Goal: Communication & Community: Participate in discussion

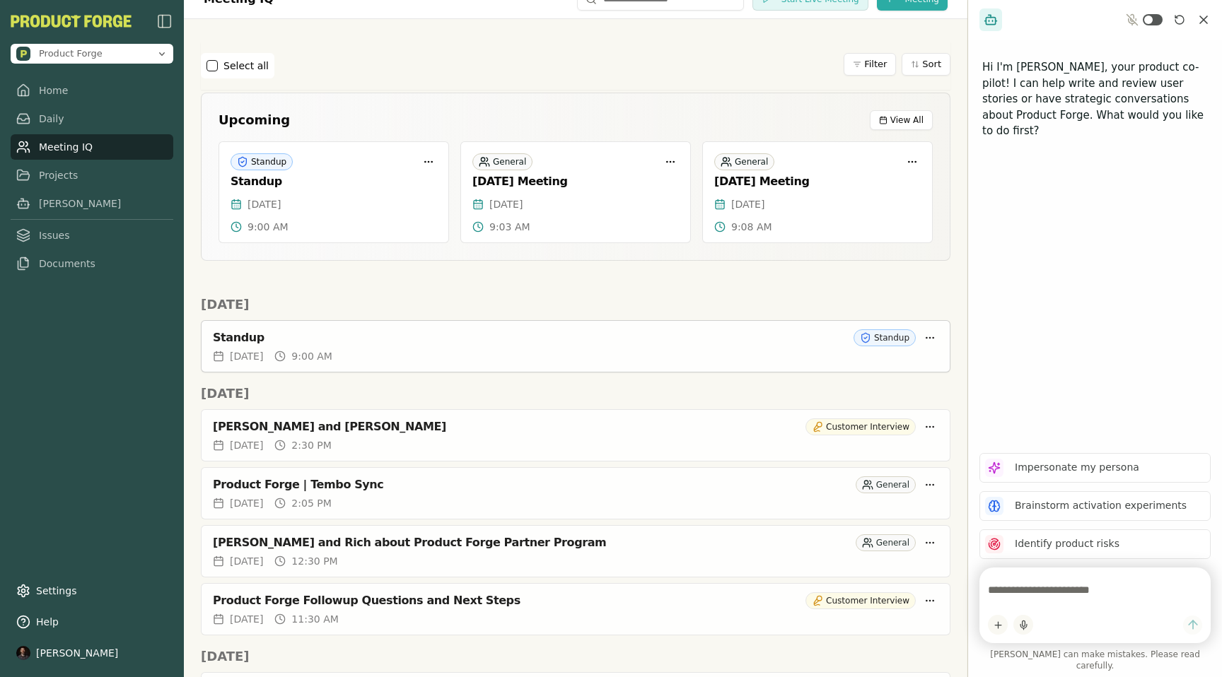
scroll to position [1284, 0]
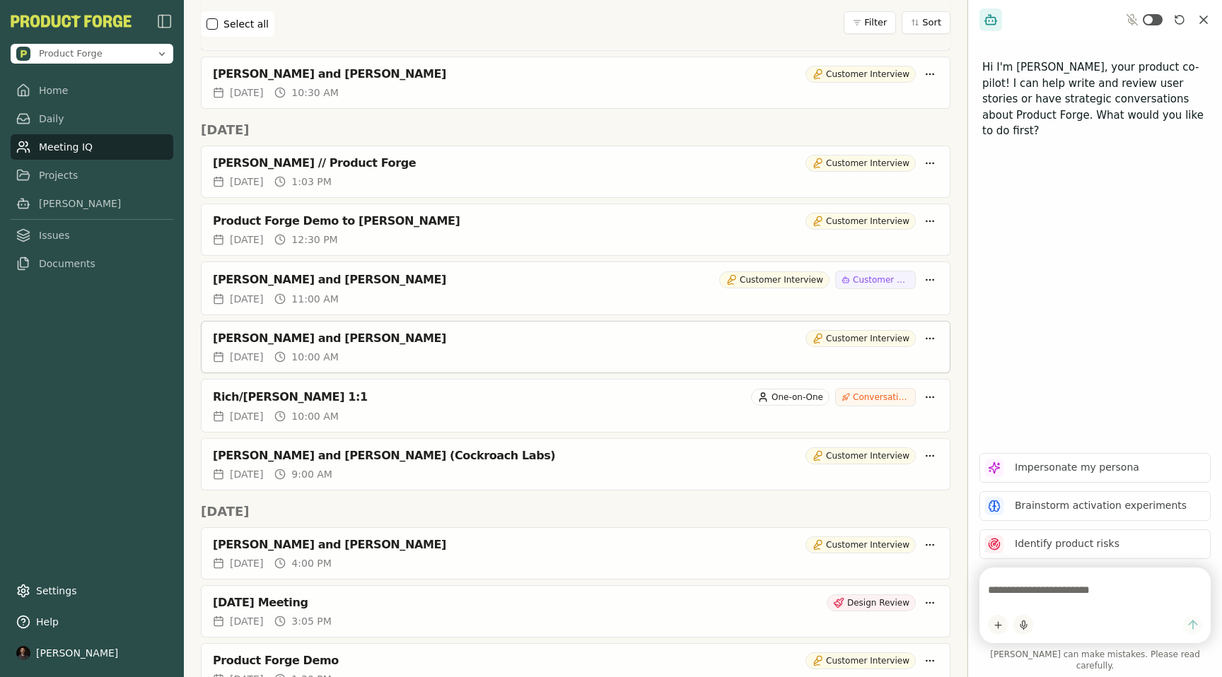
click at [484, 341] on div "[PERSON_NAME] and [PERSON_NAME]" at bounding box center [506, 339] width 587 height 14
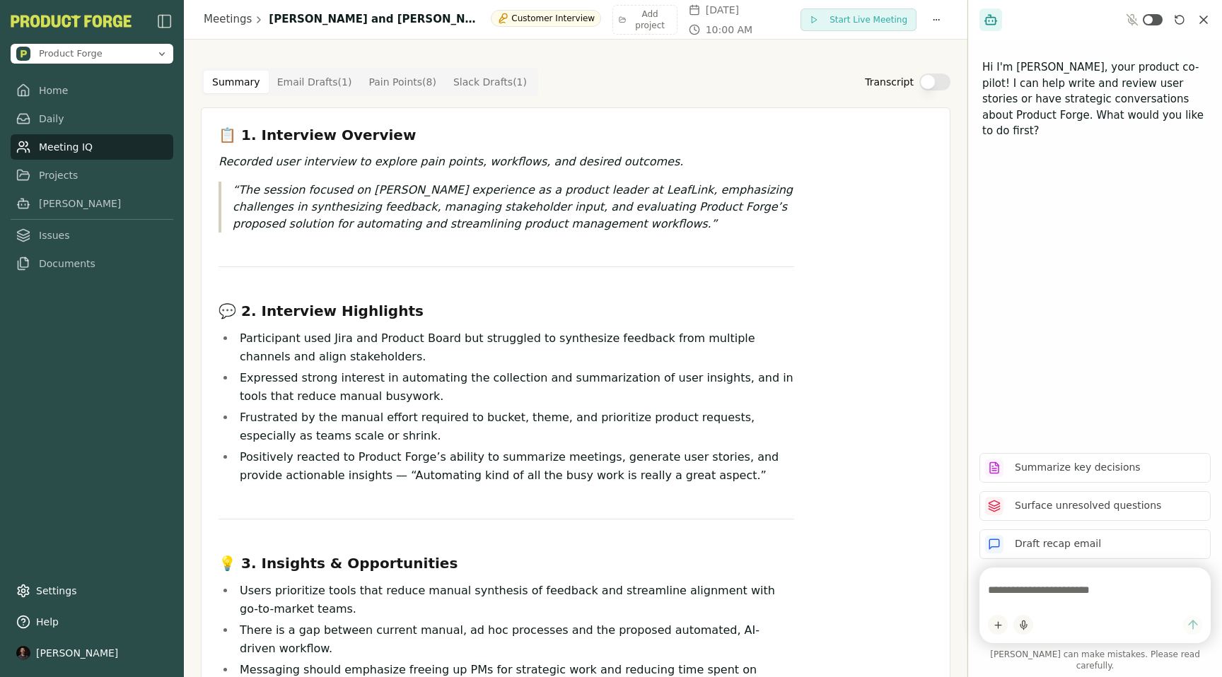
click at [306, 90] on Draft "Email Drafts ( 1 )" at bounding box center [315, 82] width 92 height 23
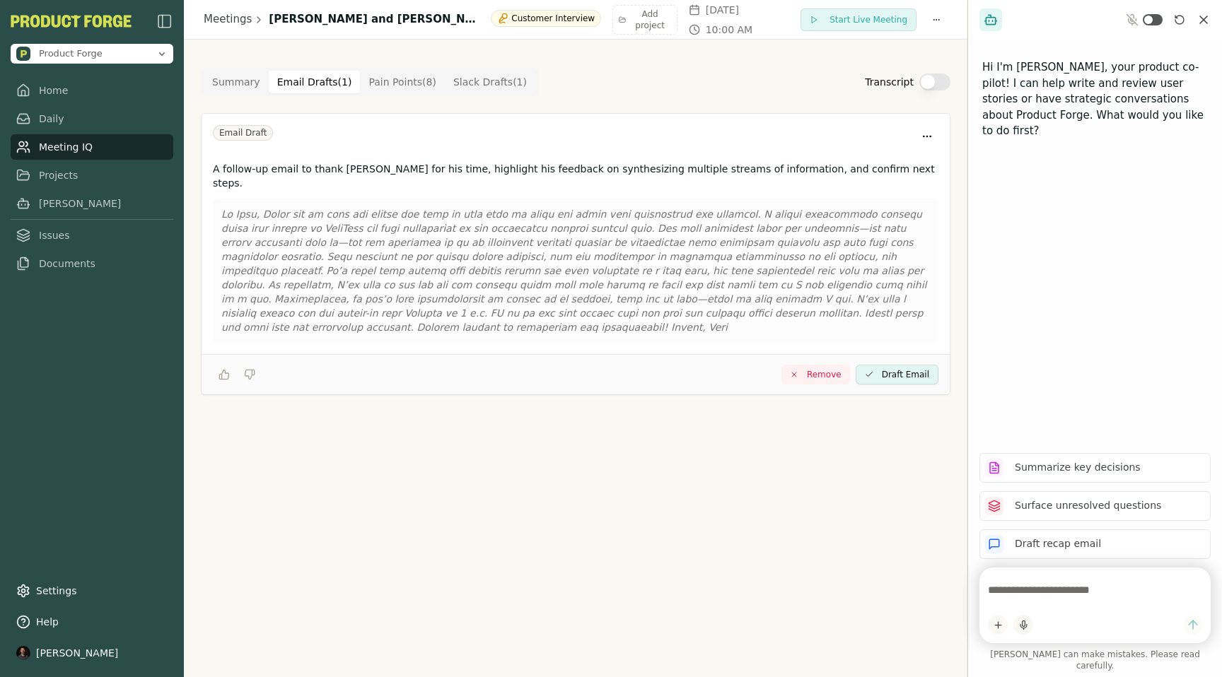
click at [361, 87] on Point "Pain Points ( 8 )" at bounding box center [402, 82] width 85 height 23
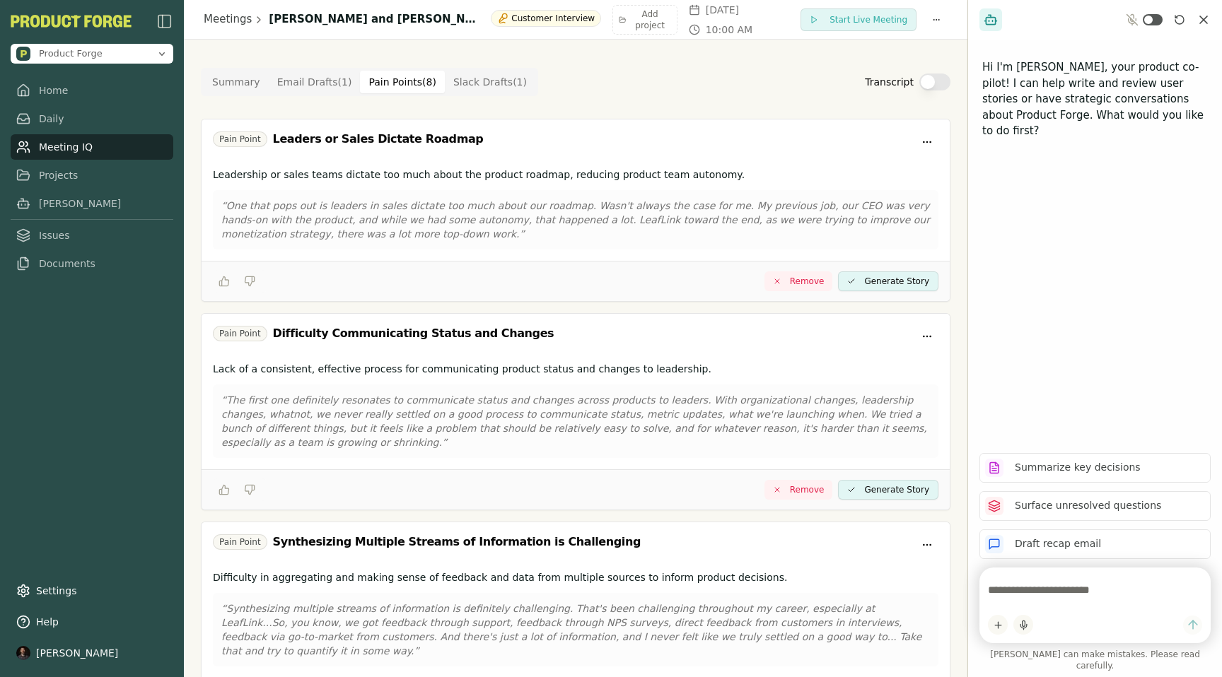
click at [493, 93] on div "Summary Email Drafts ( 1 ) Pain Points ( 8 ) Slack Drafts ( 1 )" at bounding box center [369, 82] width 337 height 28
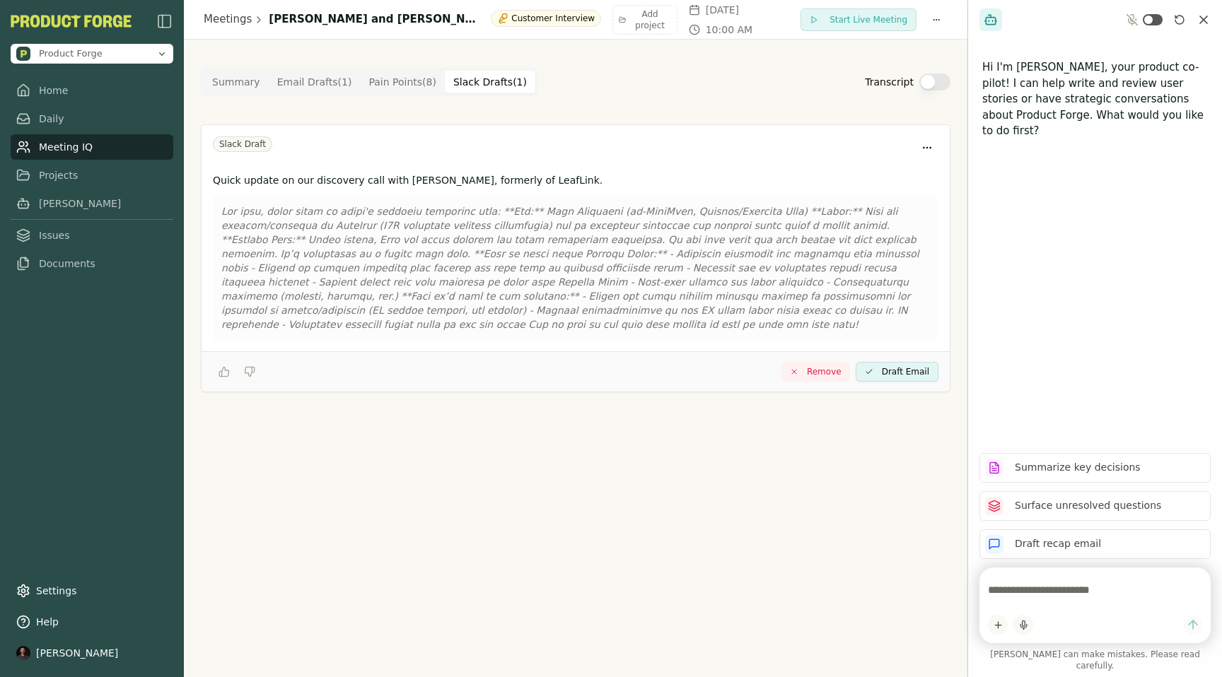
click at [476, 78] on Draft "Slack Drafts ( 1 )" at bounding box center [490, 82] width 90 height 23
click at [1048, 600] on textarea at bounding box center [1095, 590] width 214 height 28
type textarea "**********"
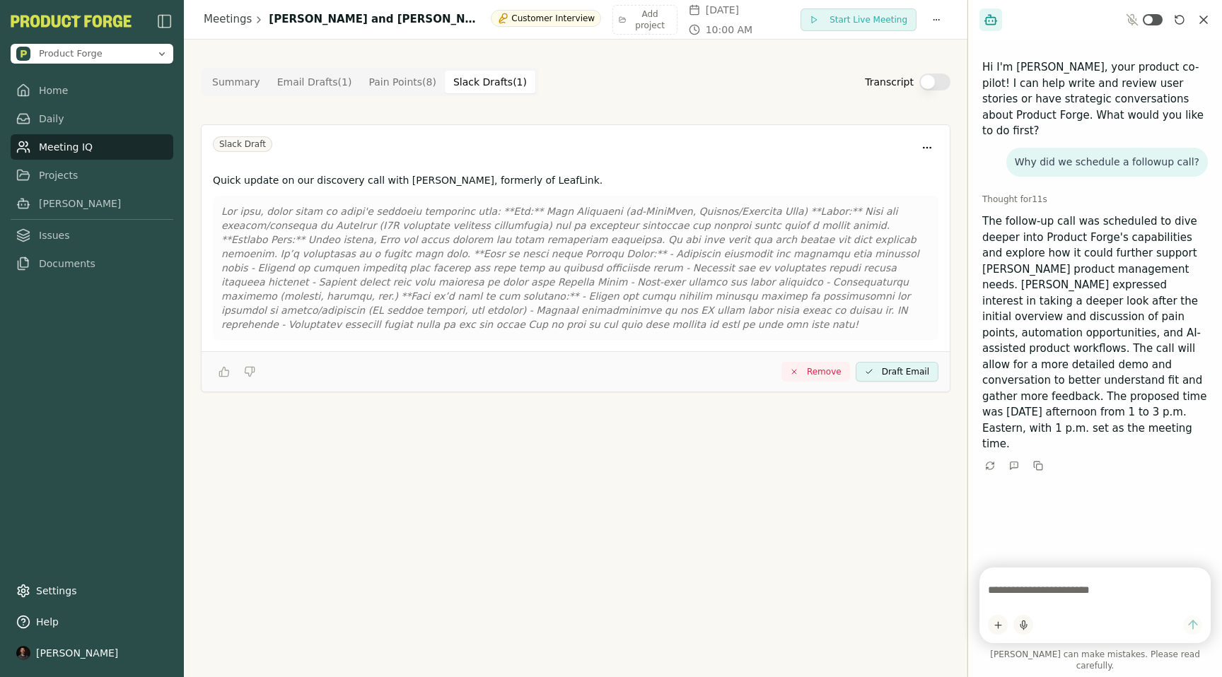
click at [656, 486] on div "Meetings [PERSON_NAME] and [PERSON_NAME] Customer Interview Add project [DATE] …" at bounding box center [575, 338] width 783 height 677
click at [629, 93] on div "Summary Email Drafts ( 1 ) Pain Points ( 8 ) Slack Drafts ( 1 ) Transcript" at bounding box center [575, 82] width 749 height 28
click at [629, 95] on div "Summary Email Drafts ( 1 ) Pain Points ( 8 ) Slack Drafts ( 1 ) Transcript" at bounding box center [575, 82] width 749 height 28
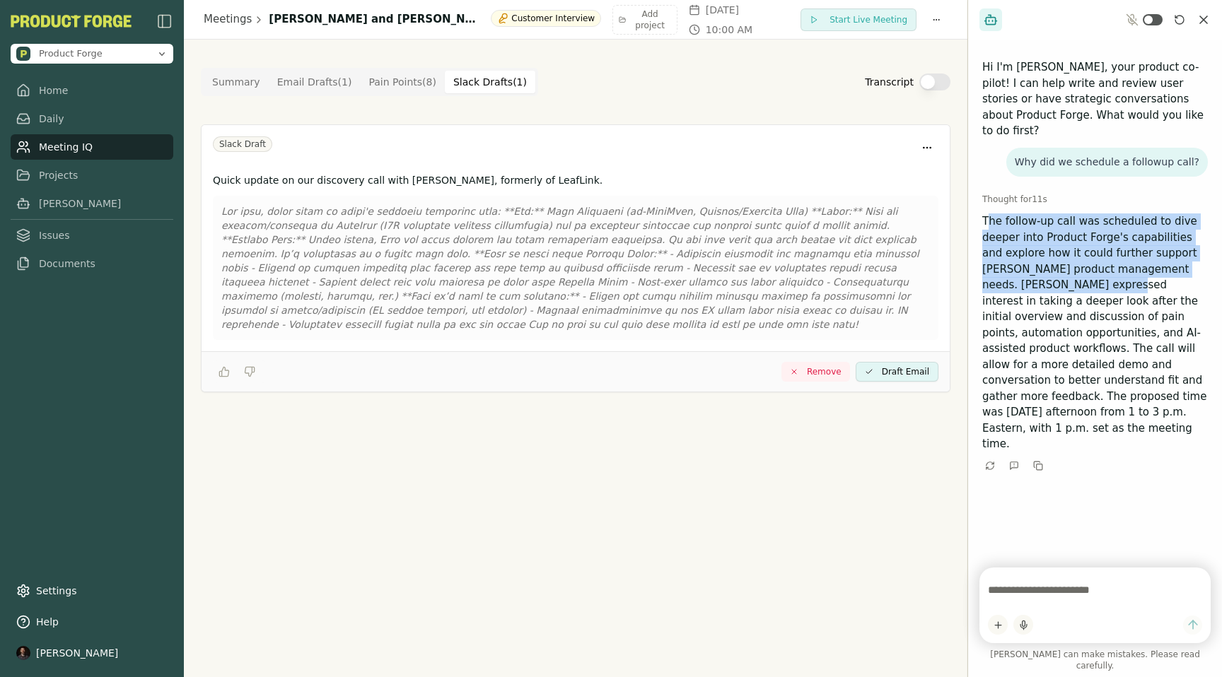
drag, startPoint x: 988, startPoint y: 204, endPoint x: 1040, endPoint y: 272, distance: 86.3
click at [1040, 272] on p "The follow-up call was scheduled to dive deeper into Product Forge's capabiliti…" at bounding box center [1095, 333] width 226 height 239
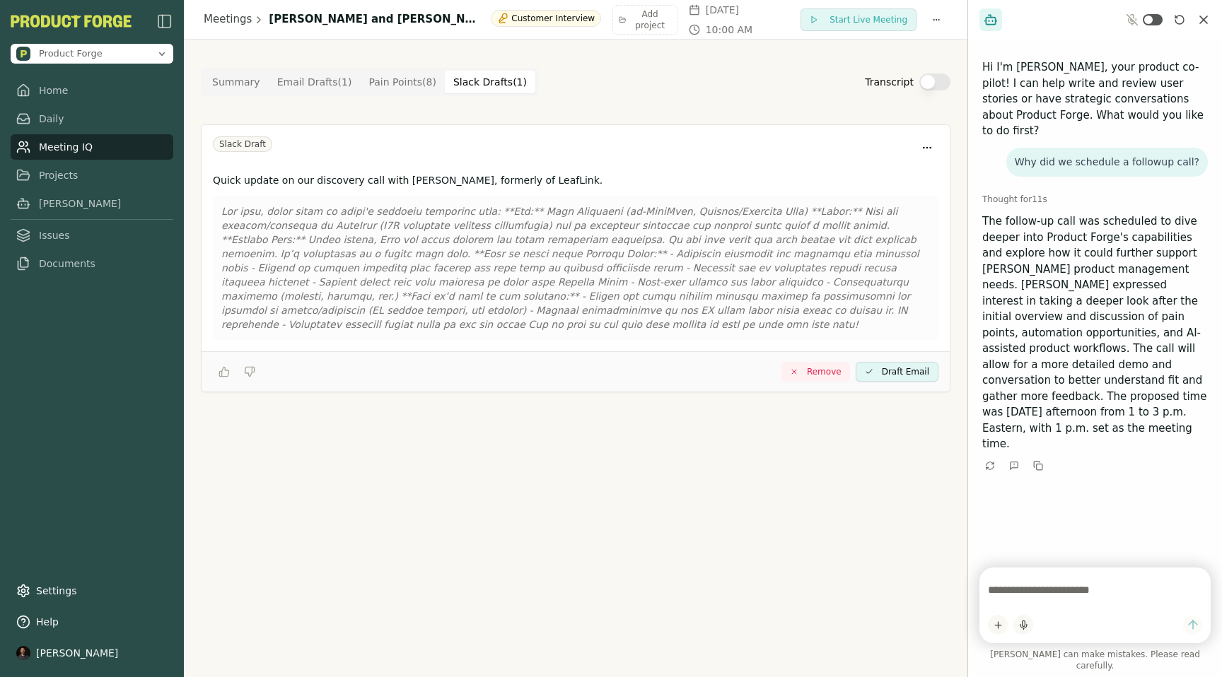
click at [1087, 388] on p "The follow-up call was scheduled to dive deeper into Product Forge's capabiliti…" at bounding box center [1095, 333] width 226 height 239
click at [395, 488] on div "Meetings [PERSON_NAME] and [PERSON_NAME] Customer Interview Add project [DATE] …" at bounding box center [575, 338] width 783 height 677
